Goal: Task Accomplishment & Management: Use online tool/utility

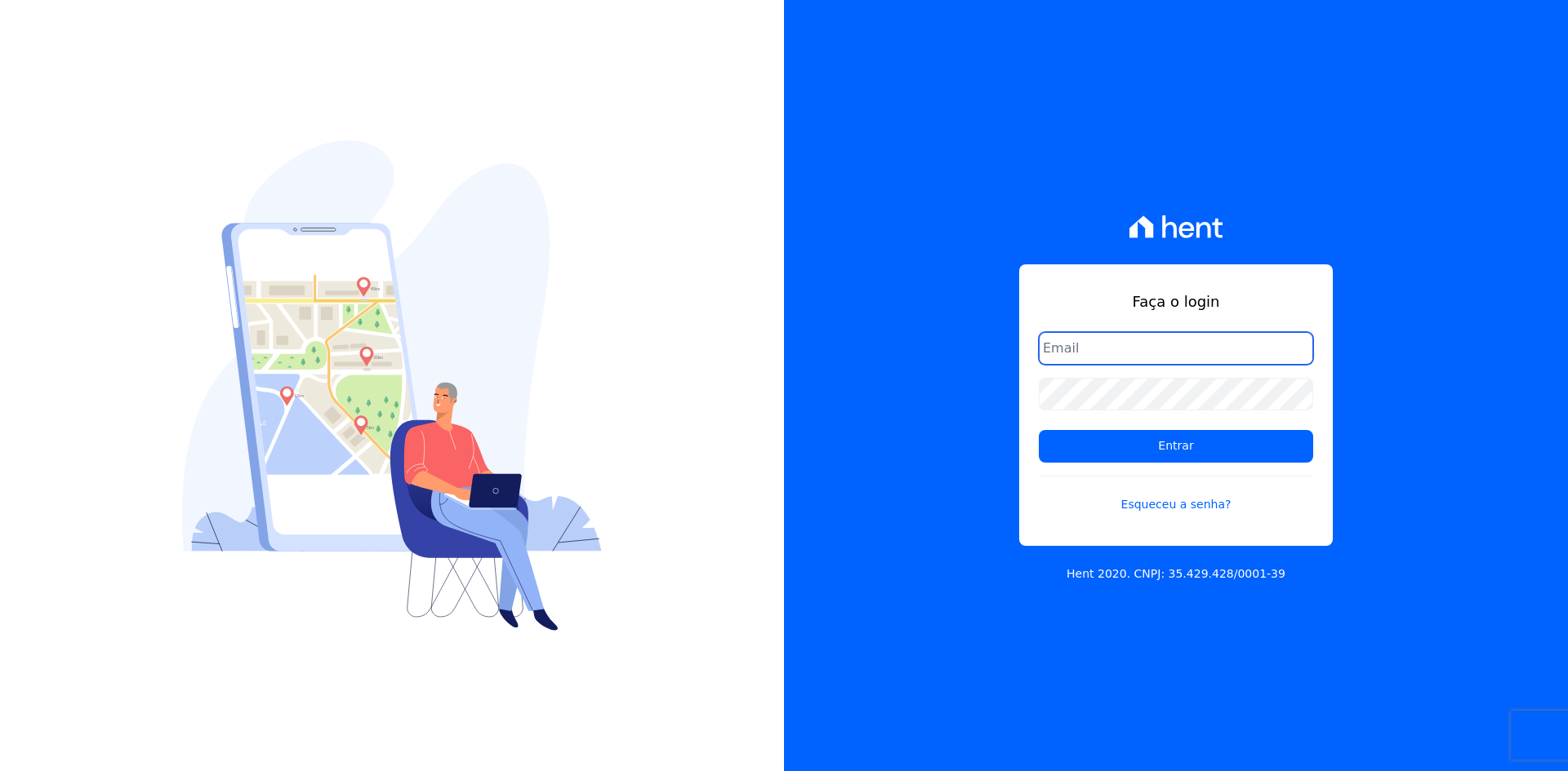
drag, startPoint x: 1082, startPoint y: 345, endPoint x: 1088, endPoint y: 363, distance: 19.0
click at [1082, 345] on input "email" at bounding box center [1176, 348] width 274 height 32
type input "alexandre@trapisa.com.br"
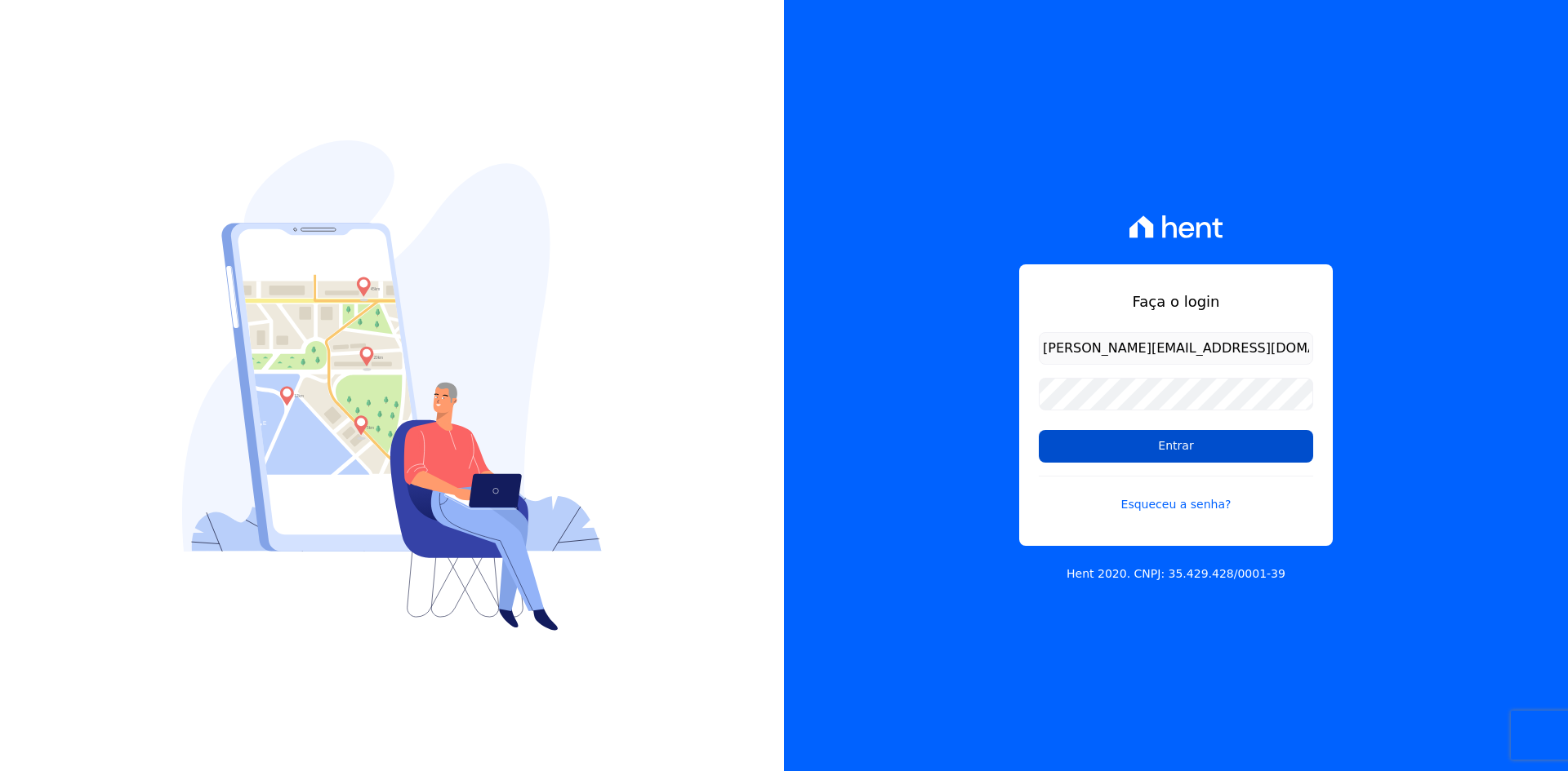
click at [1165, 450] on input "Entrar" at bounding box center [1176, 447] width 274 height 32
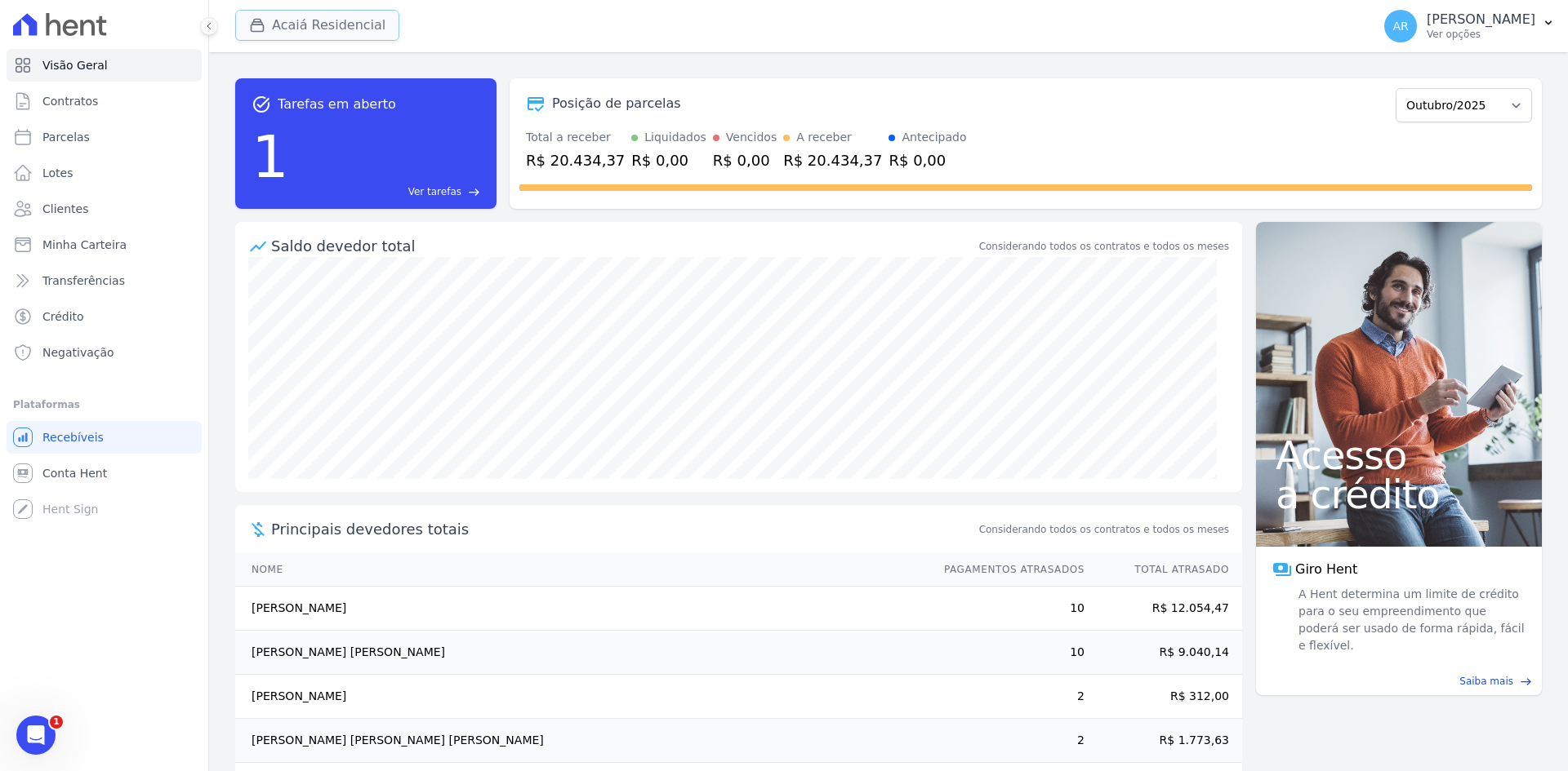
click at [330, 36] on button "Acaiá Residencial" at bounding box center [317, 26] width 164 height 31
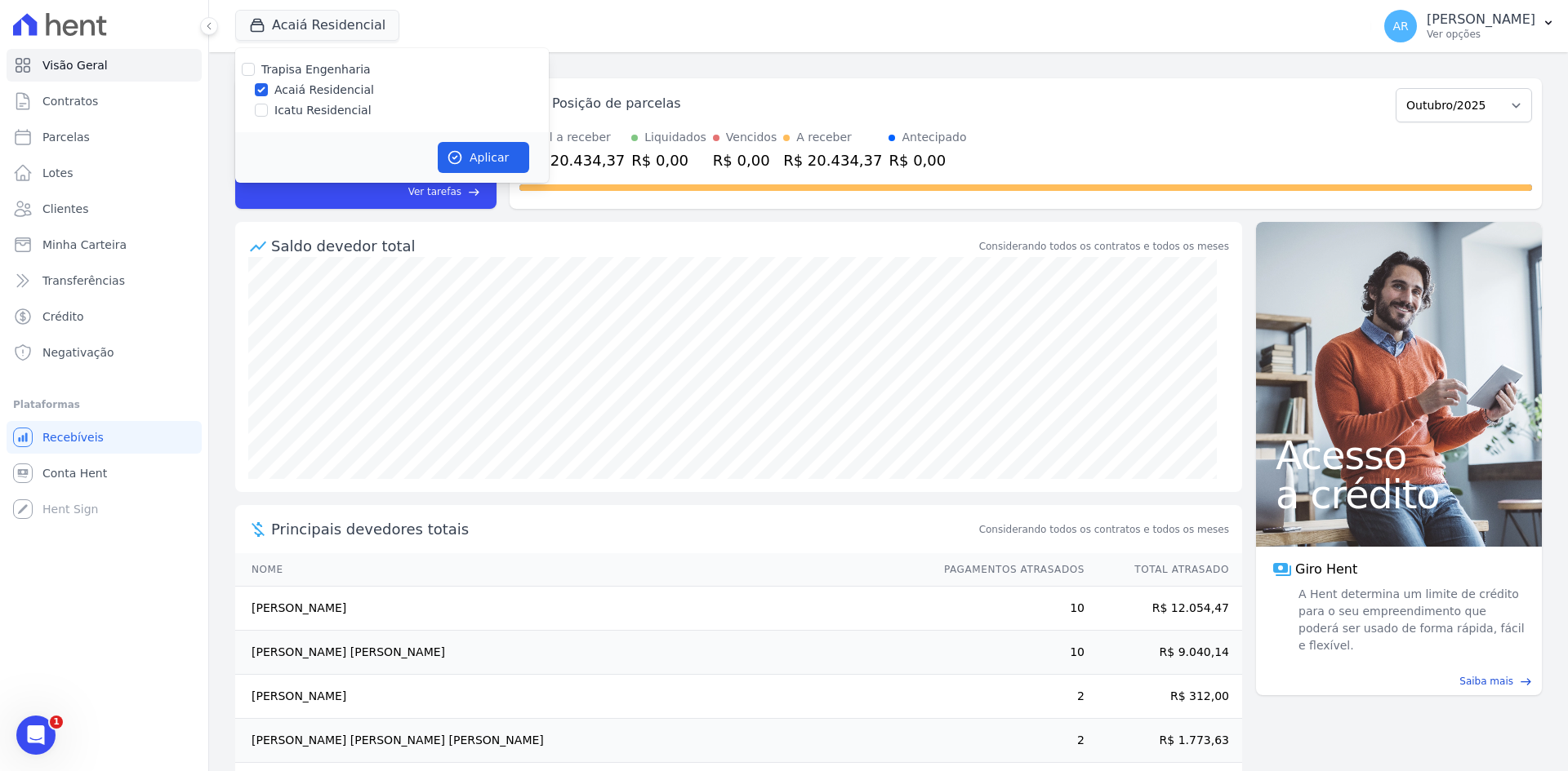
click at [296, 110] on label "Icatu Residencial" at bounding box center [323, 111] width 97 height 17
click at [268, 110] on input "Icatu Residencial" at bounding box center [260, 110] width 13 height 13
checkbox input "true"
click at [467, 156] on button "Aplicar" at bounding box center [483, 157] width 91 height 31
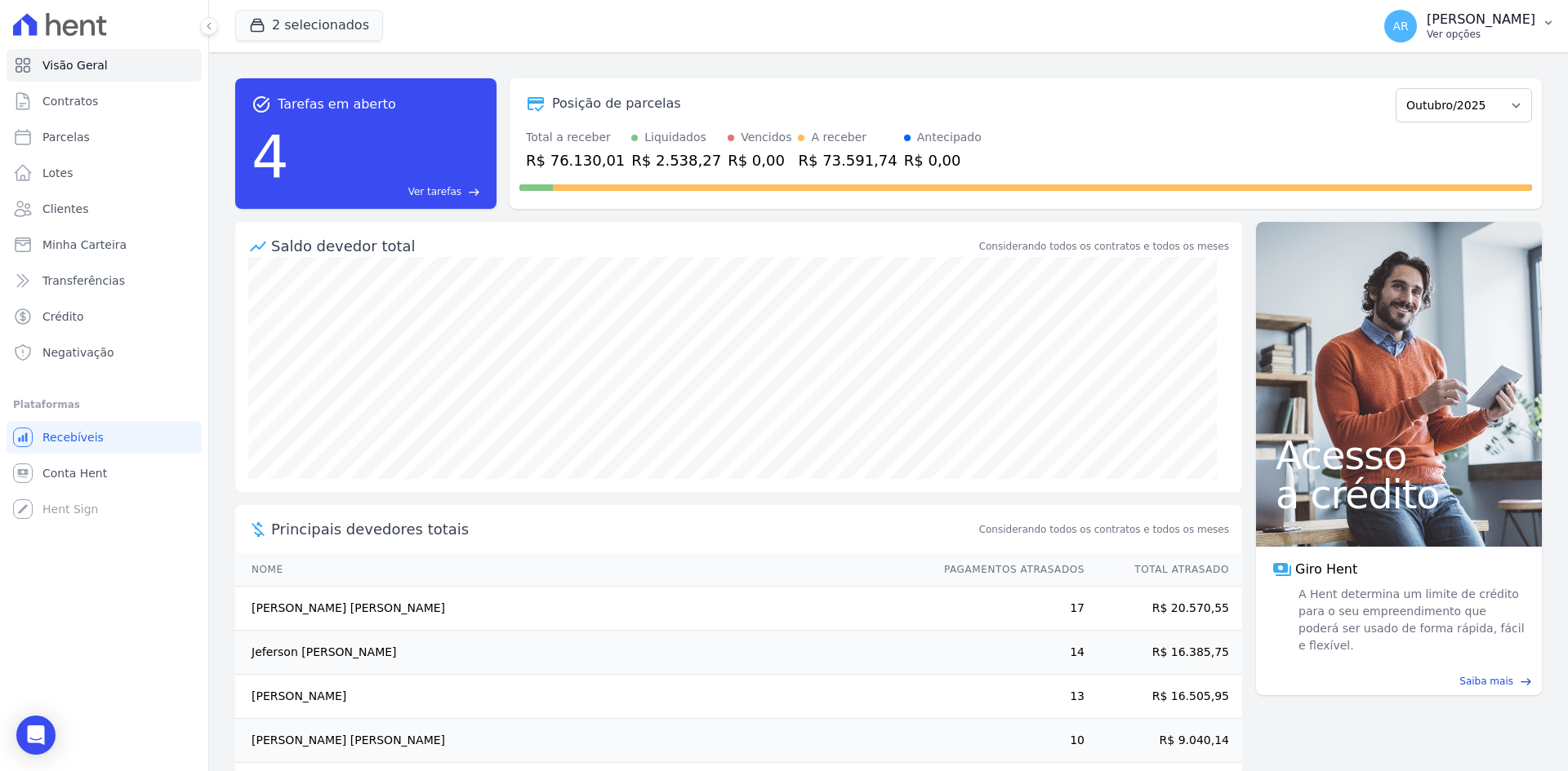
click at [1462, 26] on p "[PERSON_NAME]" at bounding box center [1481, 19] width 109 height 16
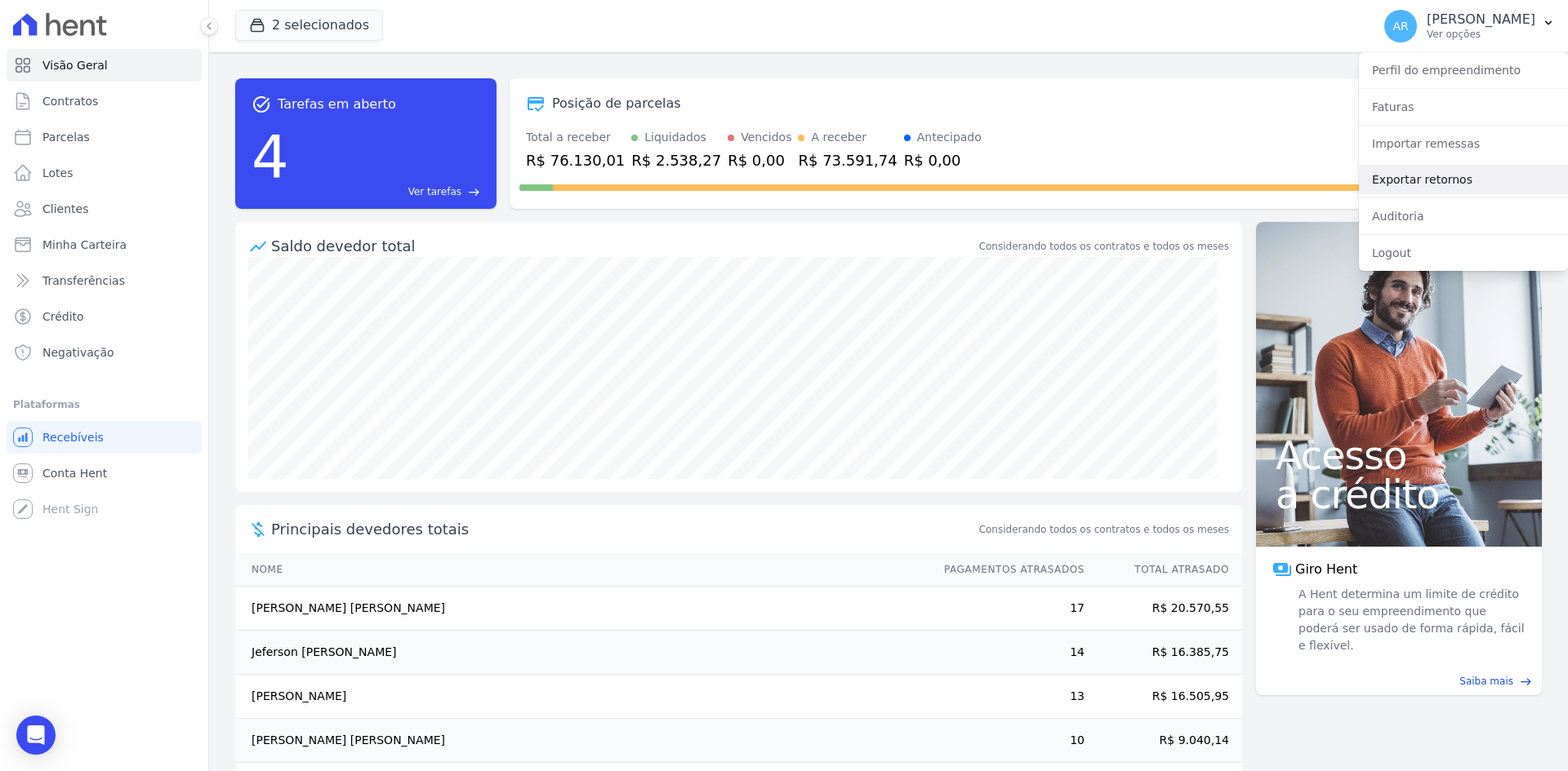
click at [1400, 174] on link "Exportar retornos" at bounding box center [1463, 180] width 209 height 30
